Goal: Transaction & Acquisition: Purchase product/service

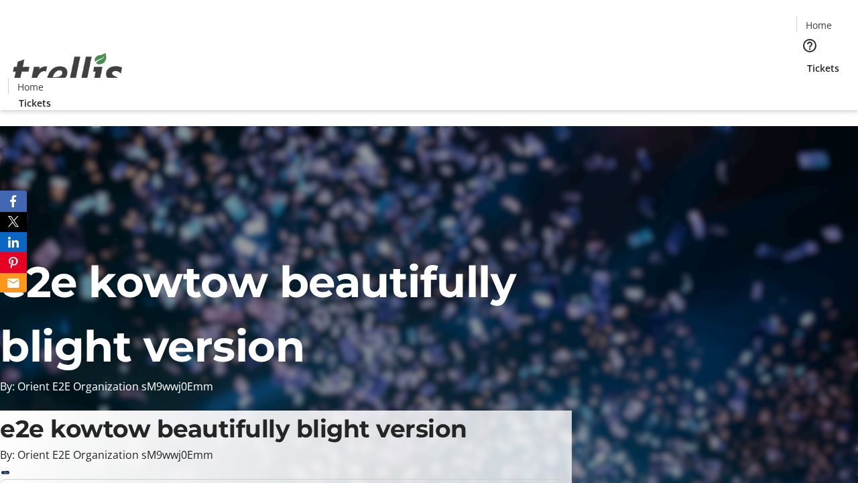
click at [807, 61] on span "Tickets" at bounding box center [823, 68] width 32 height 14
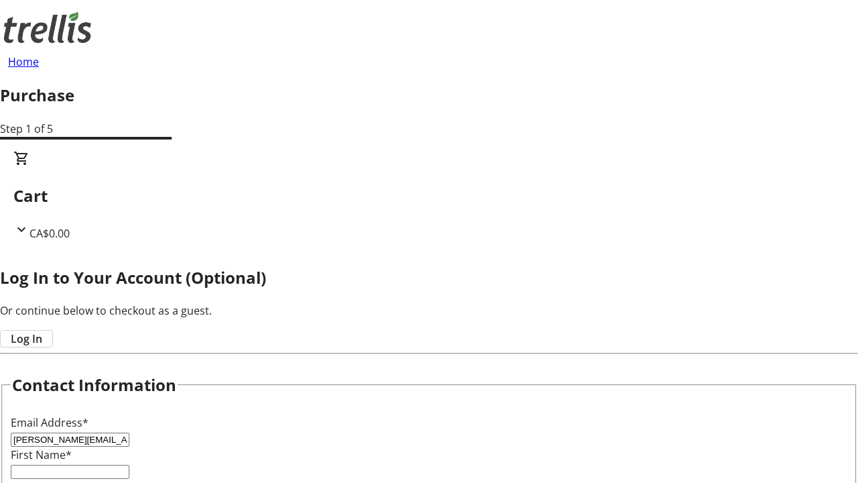
type input "[PERSON_NAME][EMAIL_ADDRESS][DOMAIN_NAME]"
type input "[PERSON_NAME]"
type input "Kassulke"
